Goal: Transaction & Acquisition: Download file/media

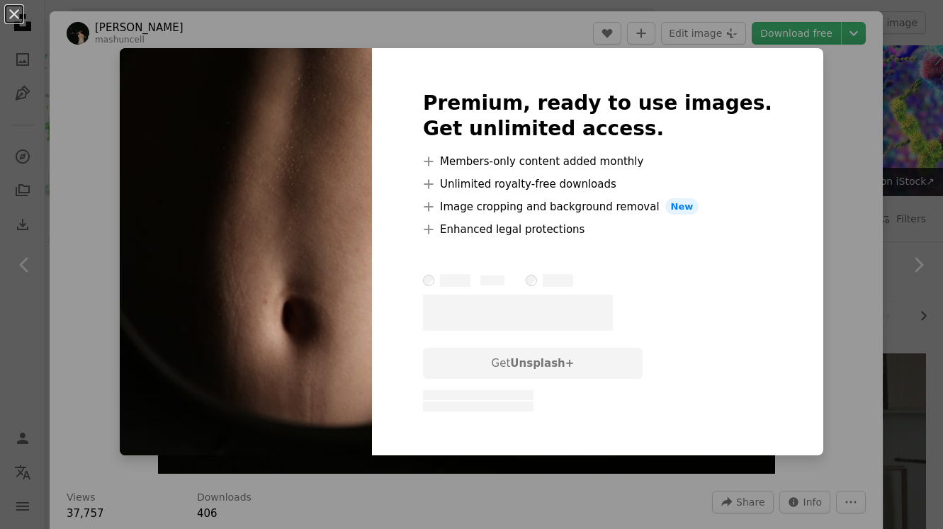
scroll to position [5432, 0]
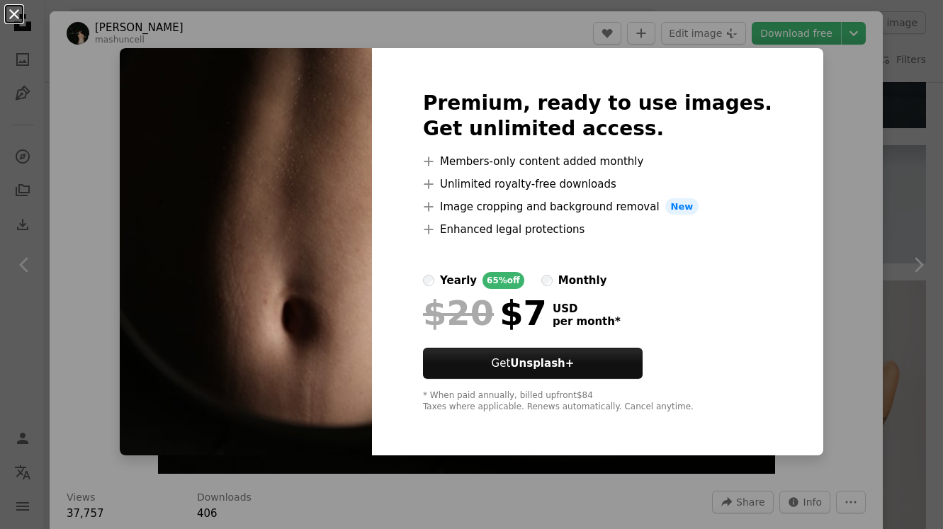
click at [14, 14] on button "An X shape" at bounding box center [14, 14] width 17 height 17
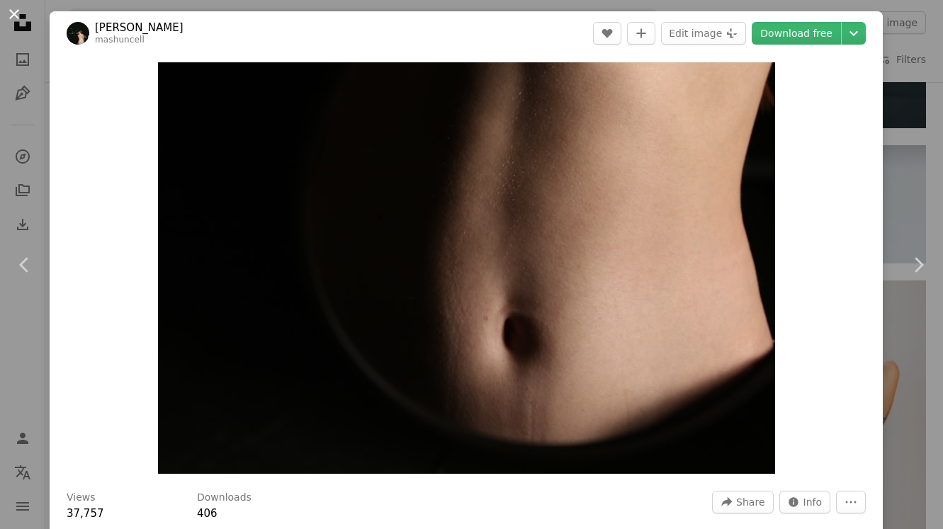
click at [17, 17] on button "An X shape" at bounding box center [14, 14] width 17 height 17
